Goal: Task Accomplishment & Management: Manage account settings

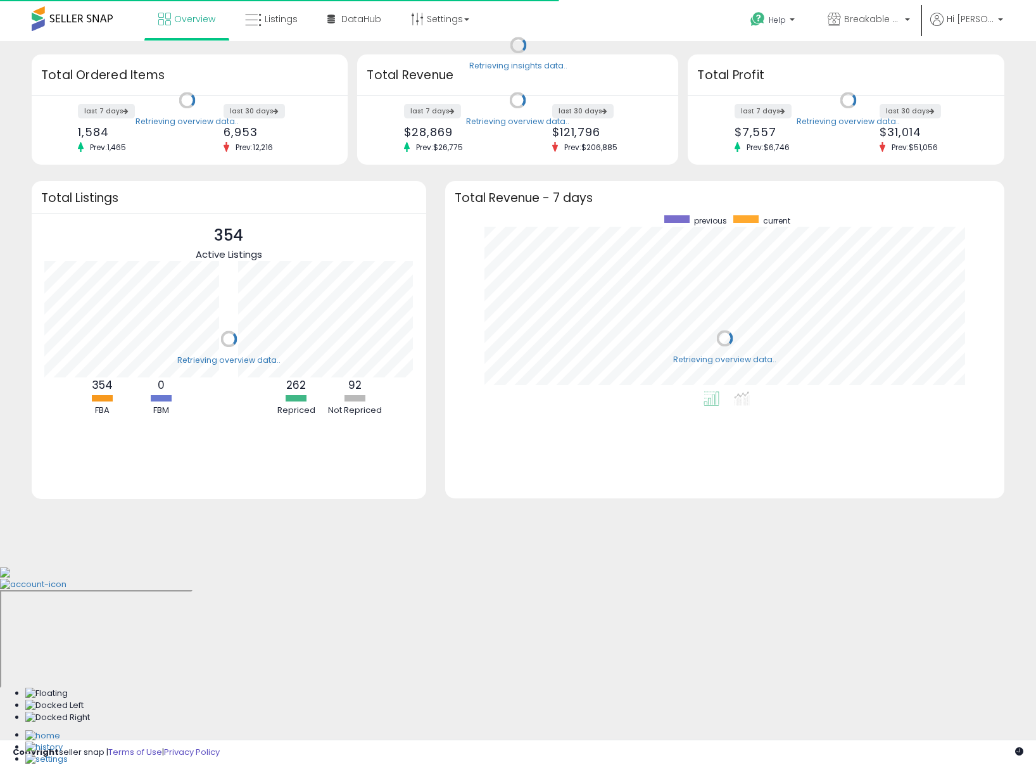
scroll to position [176, 534]
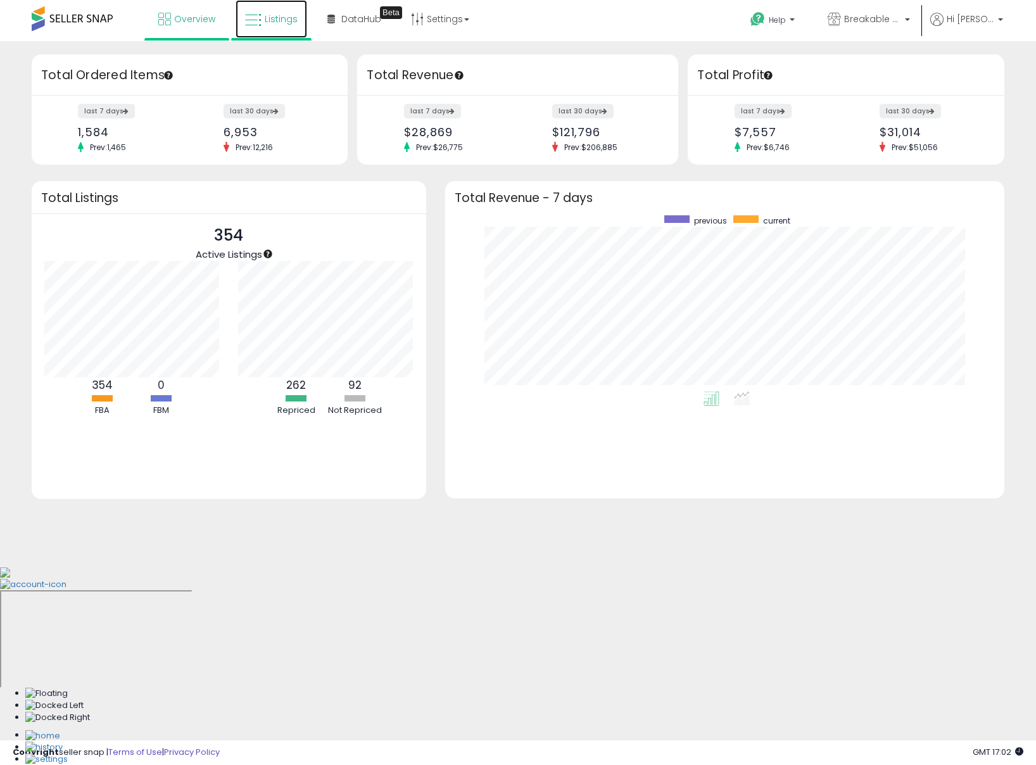
click at [256, 25] on icon at bounding box center [253, 20] width 16 height 16
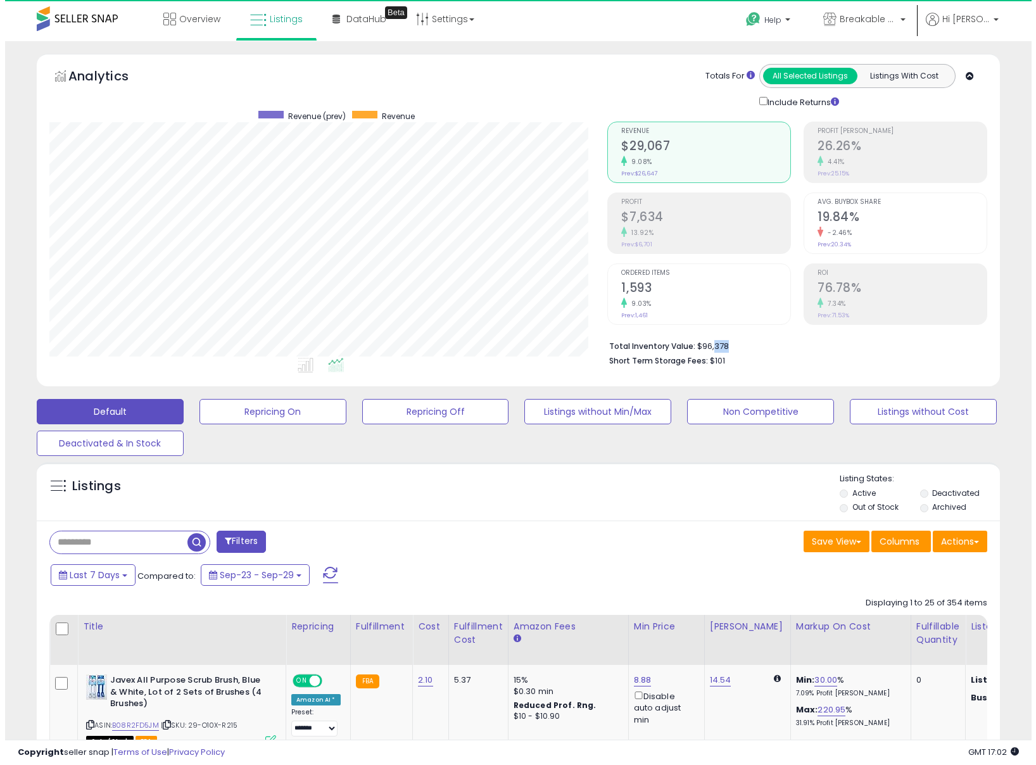
scroll to position [260, 559]
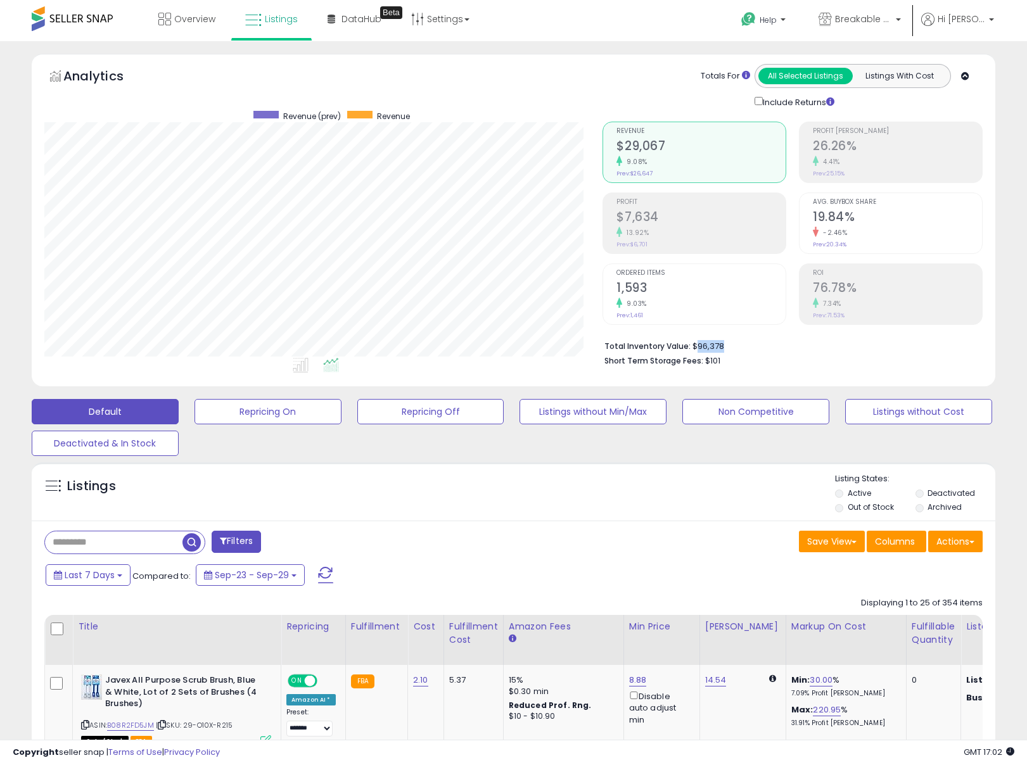
drag, startPoint x: 726, startPoint y: 350, endPoint x: 694, endPoint y: 345, distance: 32.6
click at [694, 345] on li "Total Inventory Value: $96,378" at bounding box center [788, 345] width 369 height 15
copy li "96,378"
click at [570, 436] on div "Default Repricing On Repricing Off Listings without Min/Max Non Competitive Lis…" at bounding box center [513, 424] width 995 height 63
click at [576, 426] on div "Default Repricing On Repricing Off Listings without Min/Max Non Competitive Lis…" at bounding box center [513, 424] width 995 height 63
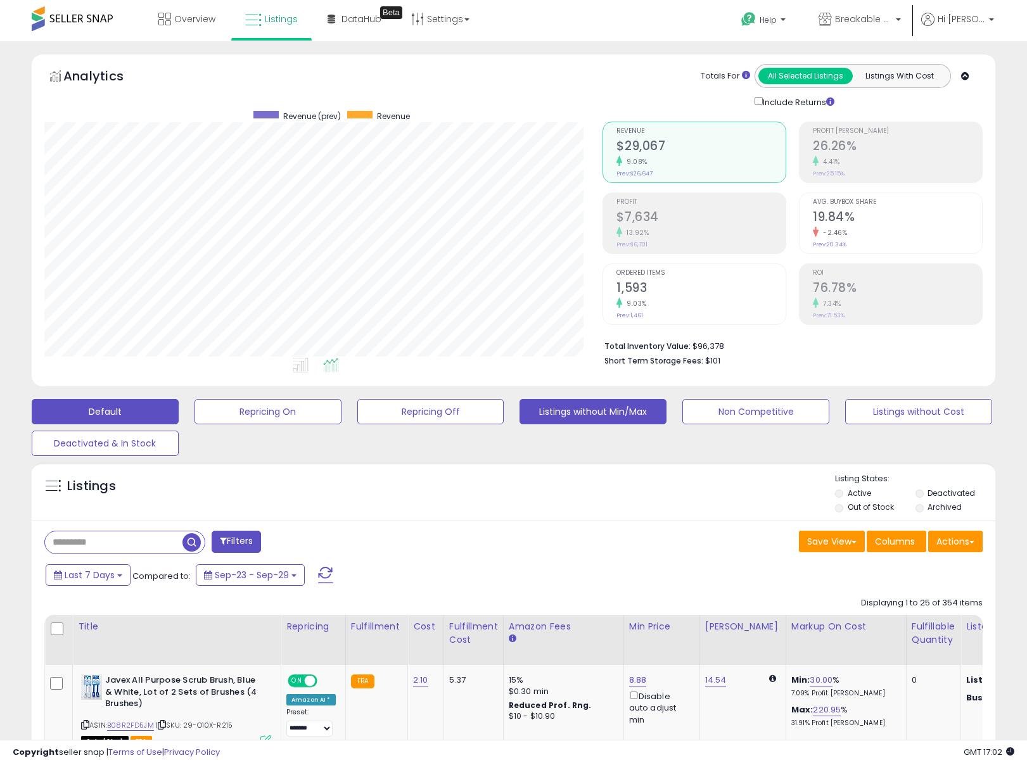
click at [581, 422] on button "Listings without Min/Max" at bounding box center [592, 411] width 147 height 25
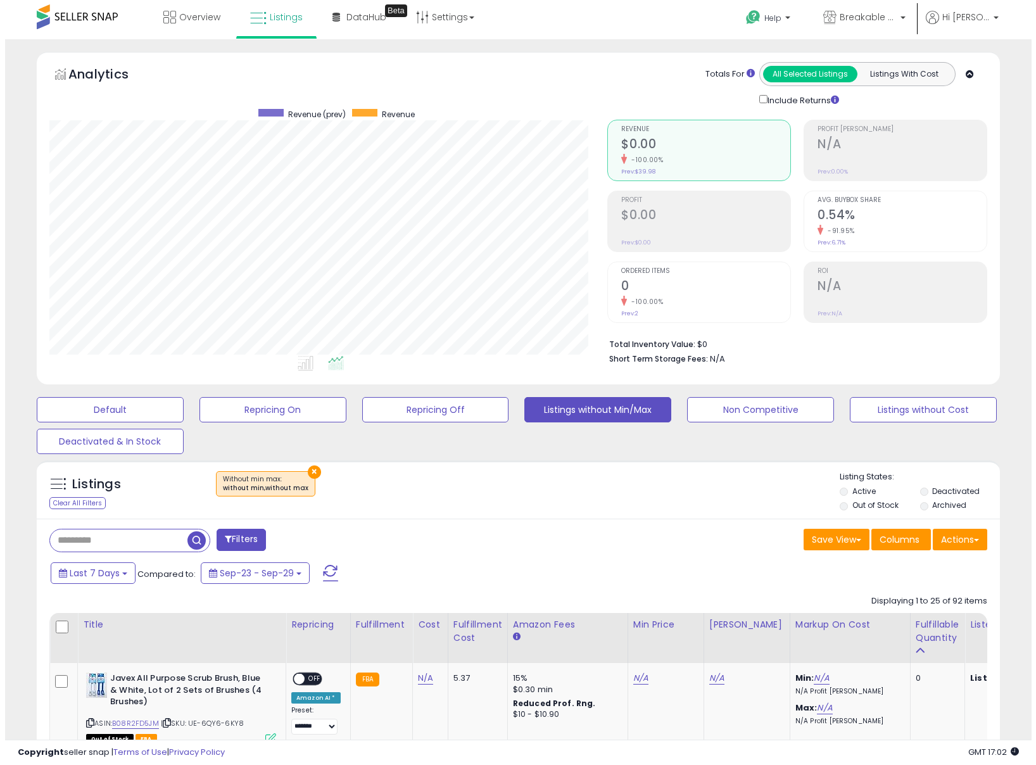
scroll to position [0, 0]
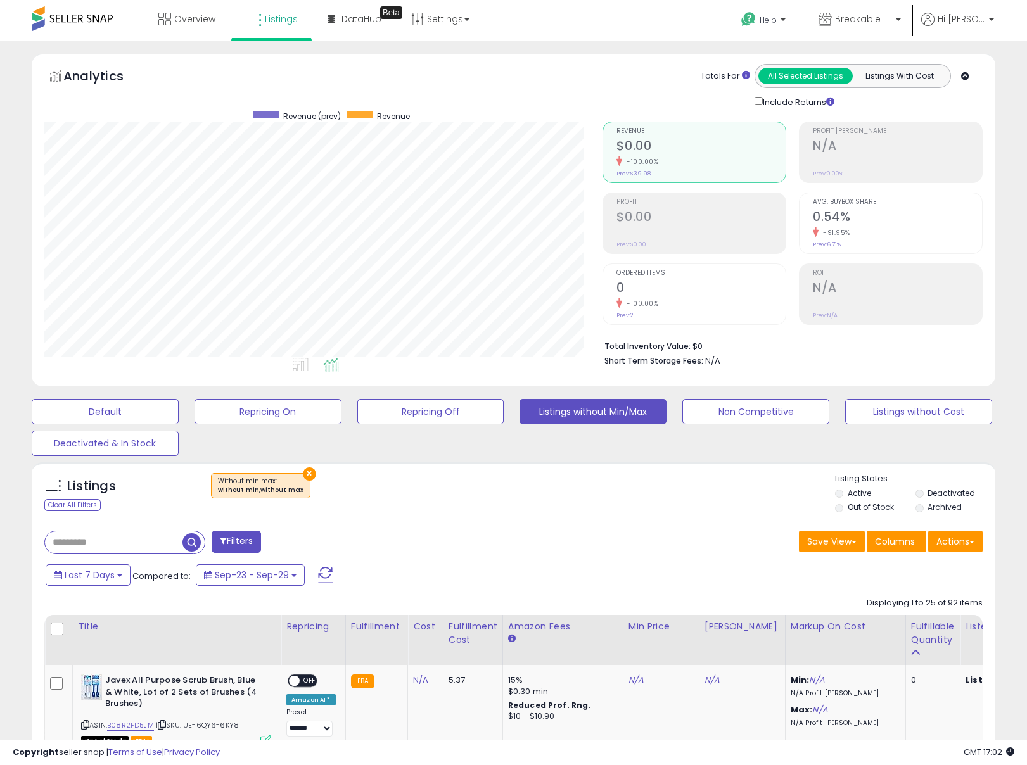
click at [308, 477] on button "×" at bounding box center [309, 473] width 13 height 13
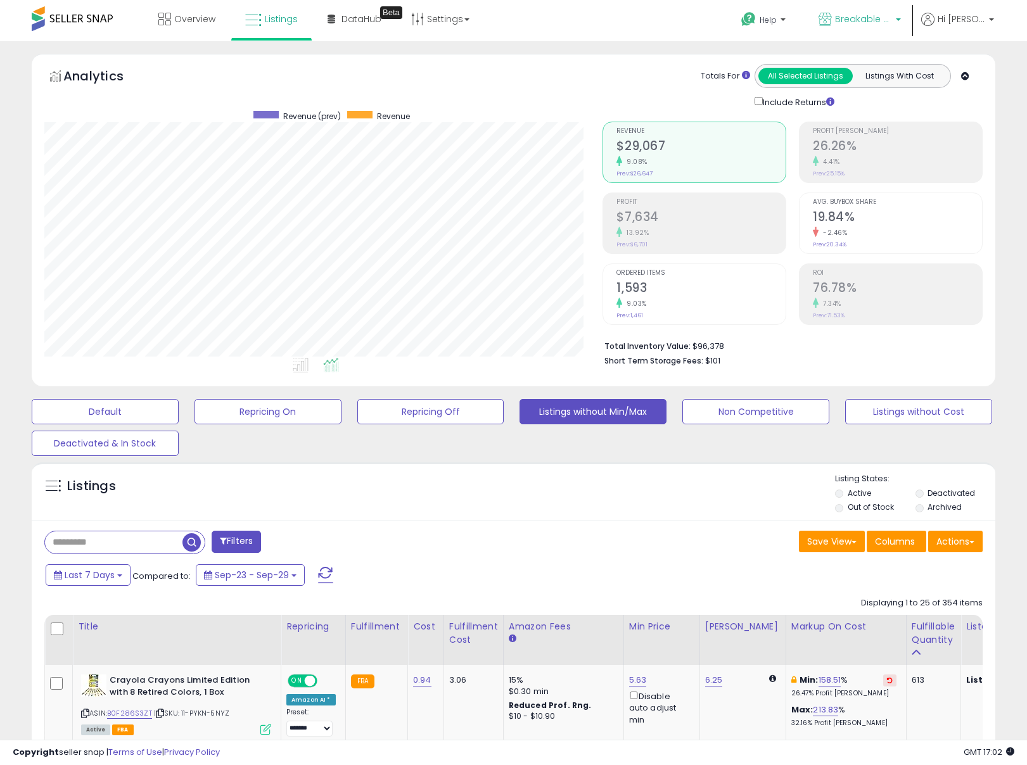
click at [863, 27] on p "Breakable ([GEOGRAPHIC_DATA])" at bounding box center [859, 21] width 82 height 16
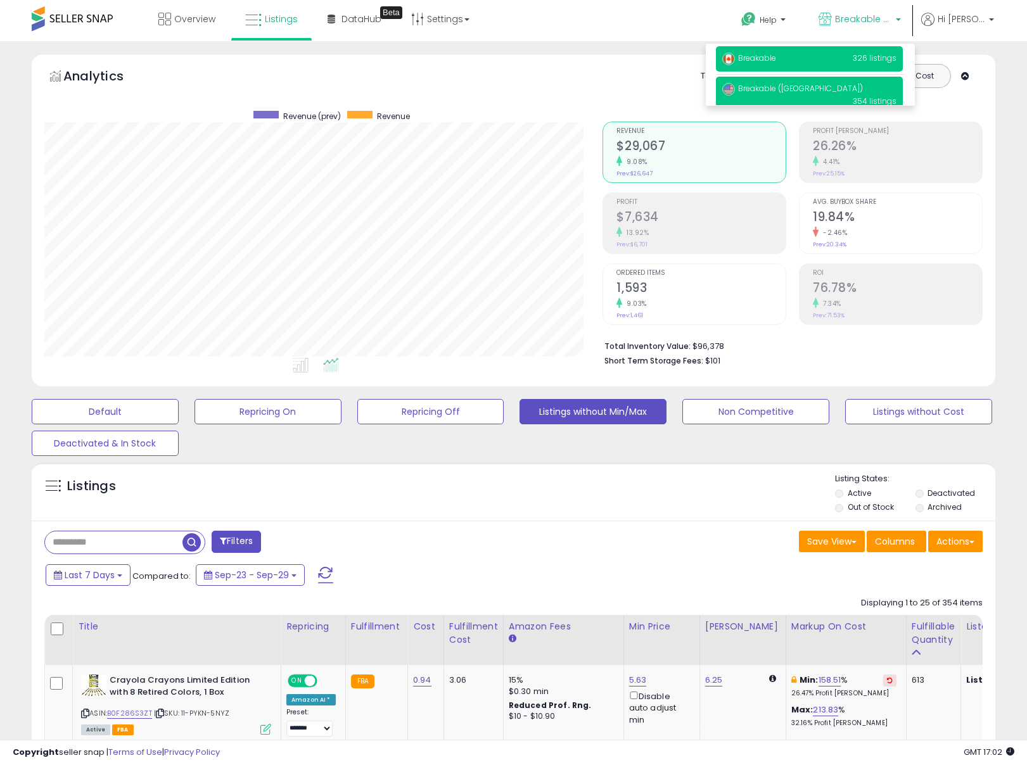
click at [832, 63] on p "Breakable 326 listings" at bounding box center [809, 58] width 187 height 25
